Goal: Task Accomplishment & Management: Use online tool/utility

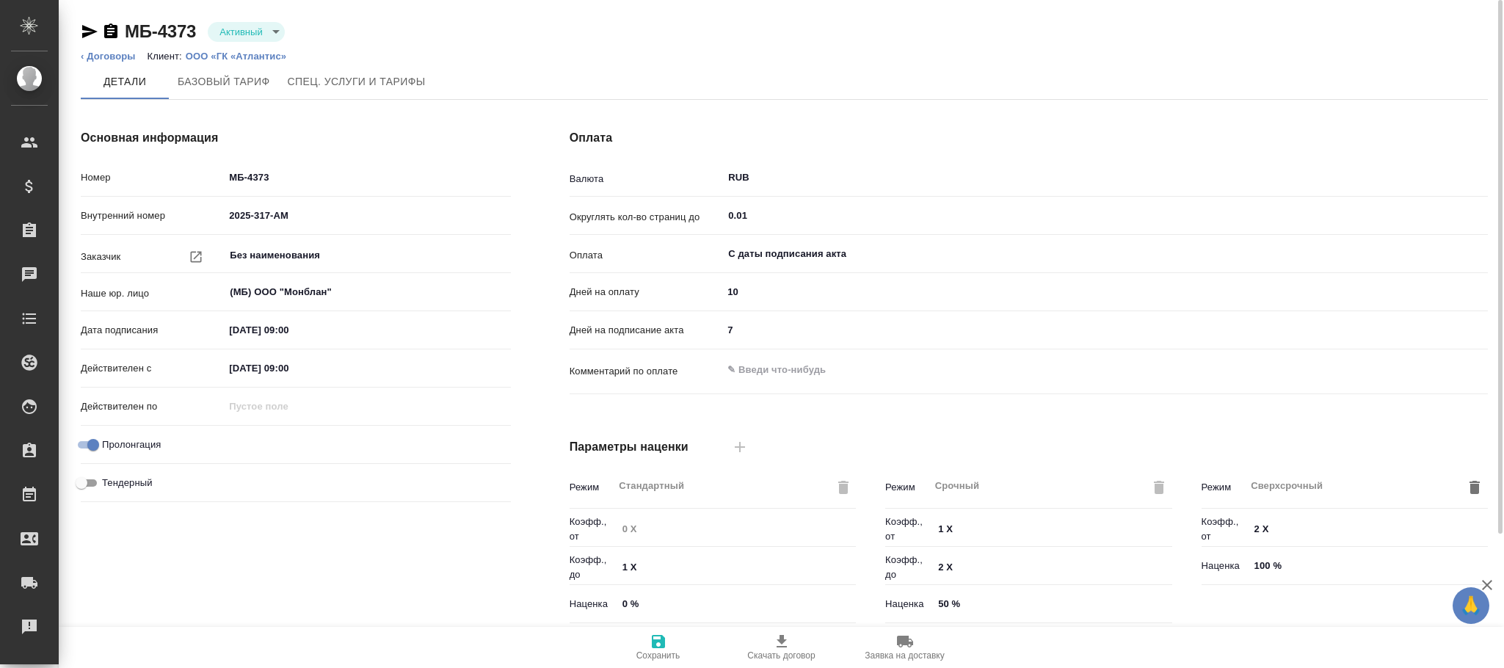
type input "Базовый ТП 2025"
drag, startPoint x: 315, startPoint y: 216, endPoint x: 233, endPoint y: 217, distance: 81.5
click at [168, 217] on div "Внутренний номер 2025-317-АМ" at bounding box center [296, 216] width 430 height 26
drag, startPoint x: 315, startPoint y: 178, endPoint x: 142, endPoint y: 178, distance: 173.2
click at [142, 178] on div "Номер МБ-4373" at bounding box center [296, 177] width 430 height 26
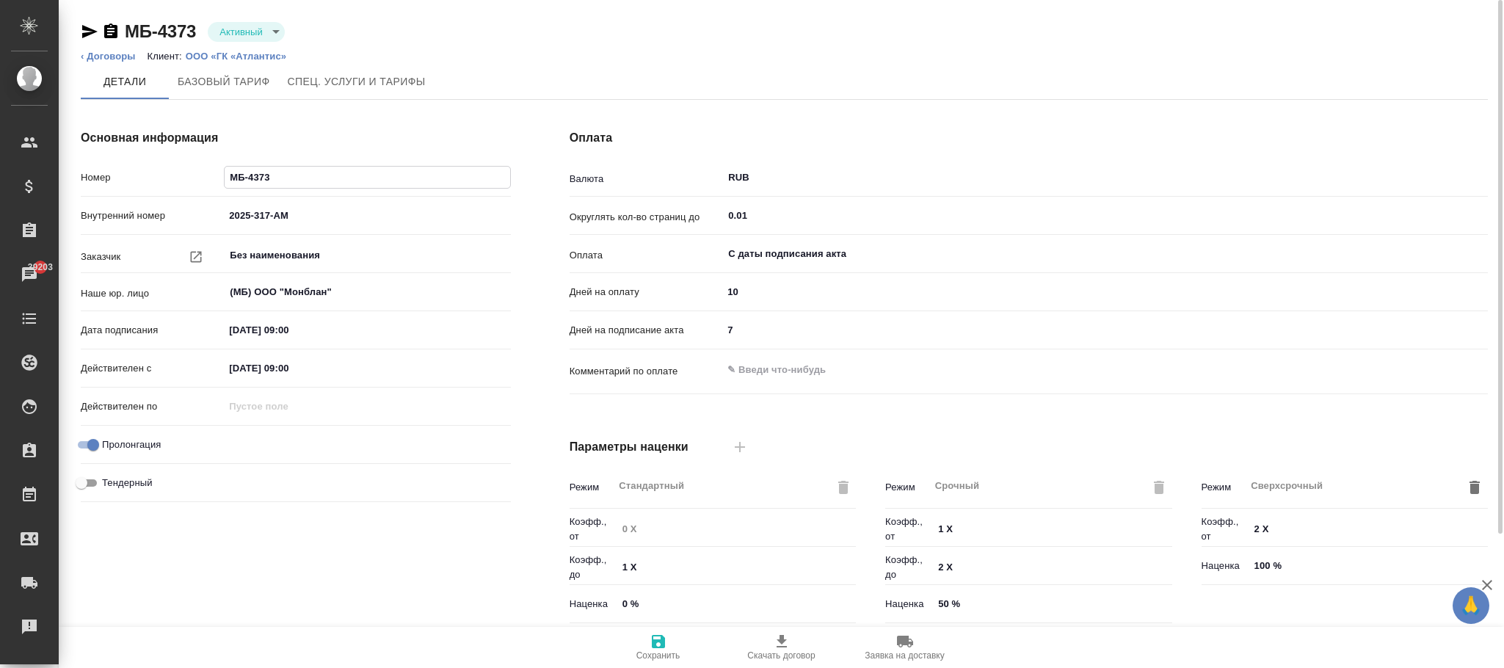
paste input "2025-317-АМ"
type input "2025-317-АМ"
drag, startPoint x: 201, startPoint y: 21, endPoint x: 121, endPoint y: 29, distance: 80.5
click at [121, 29] on div "МБ-4373 Активный active" at bounding box center [183, 31] width 204 height 23
copy link "МБ-4373"
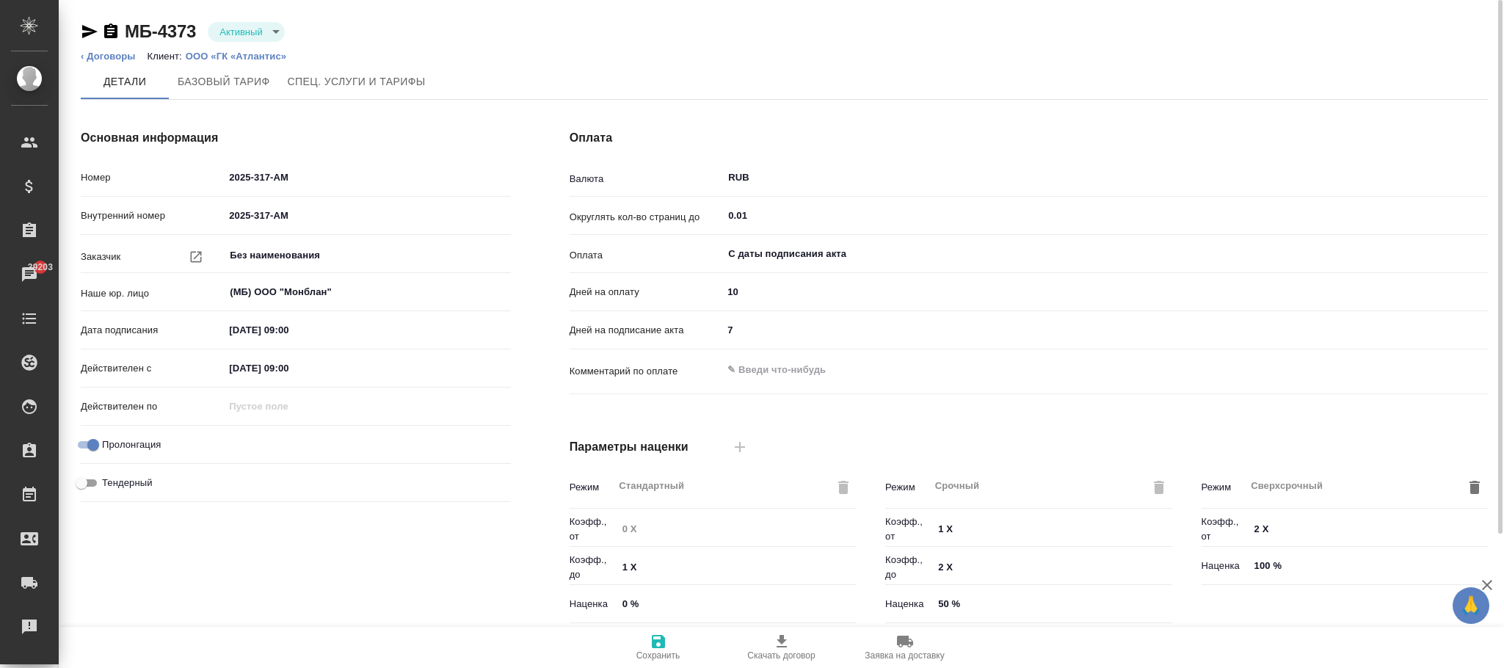
drag, startPoint x: 210, startPoint y: 207, endPoint x: 97, endPoint y: 203, distance: 113.1
click at [97, 203] on div "Внутренний номер 2025-317-АМ" at bounding box center [296, 216] width 430 height 26
paste input "МБ-4373"
type input "МБ-4373"
drag, startPoint x: 667, startPoint y: 648, endPoint x: 568, endPoint y: 333, distance: 330.1
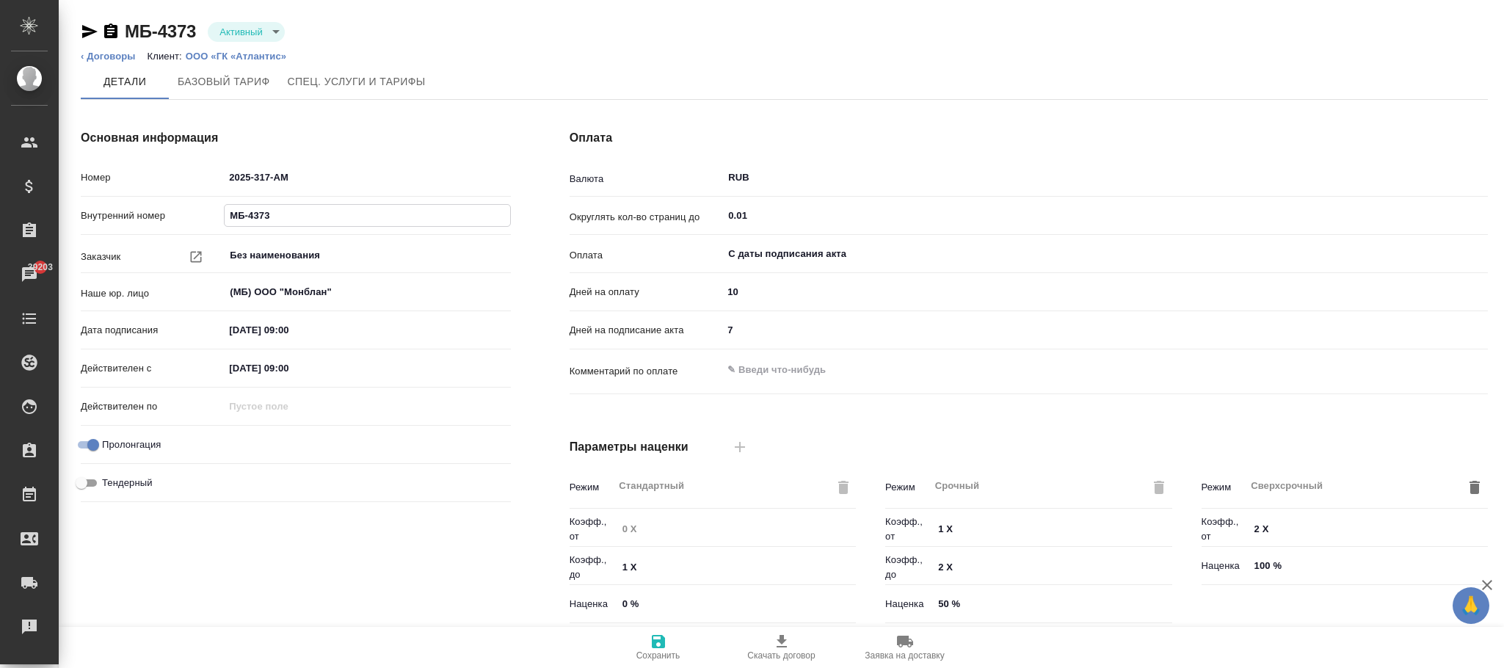
click at [666, 639] on span "Сохранить" at bounding box center [659, 647] width 106 height 28
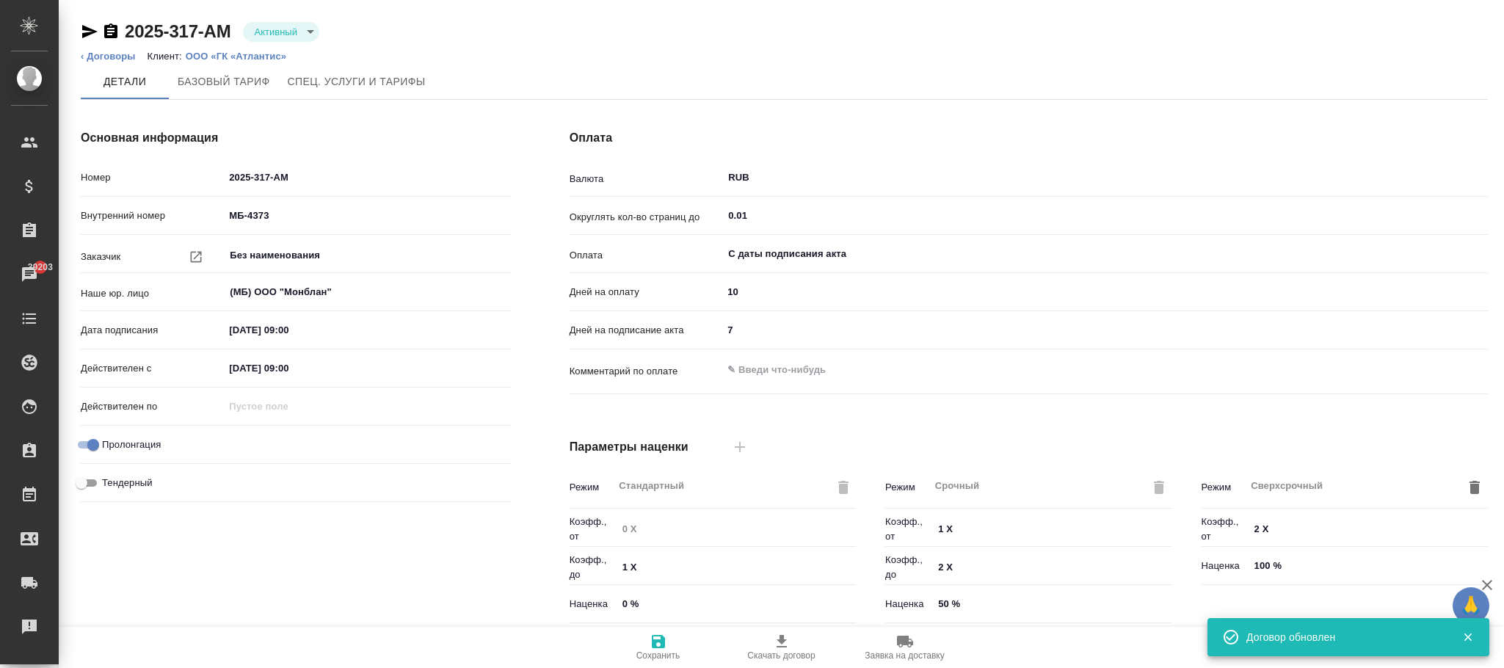
type input "Базовый ТП 2025"
